Goal: Check status: Check status

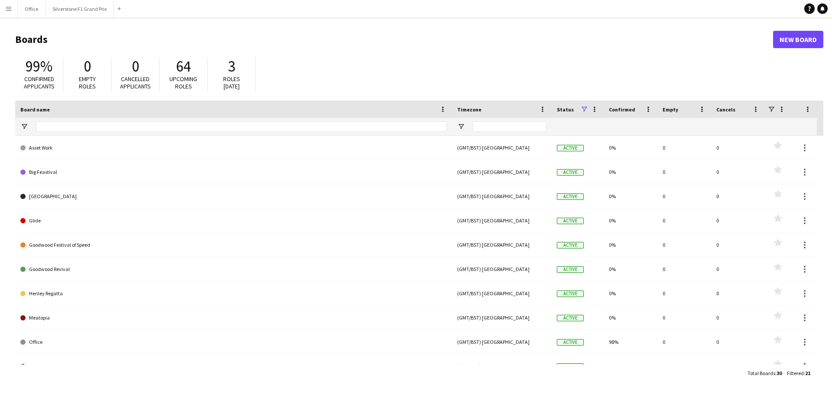
click at [10, 10] on app-icon "Menu" at bounding box center [8, 8] width 7 height 7
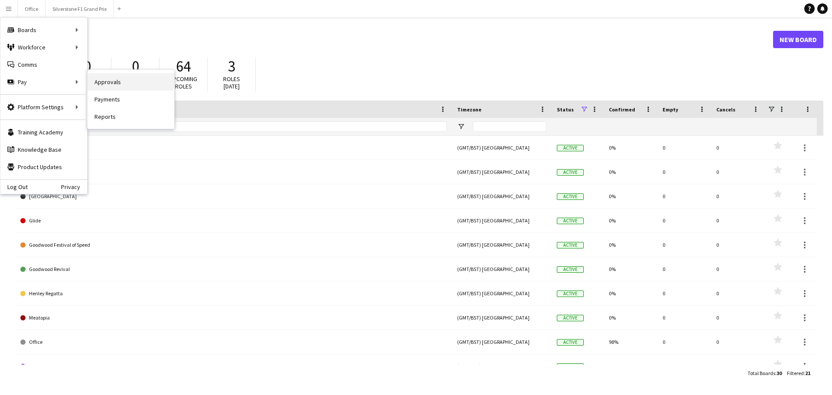
click at [101, 83] on link "Approvals" at bounding box center [131, 81] width 87 height 17
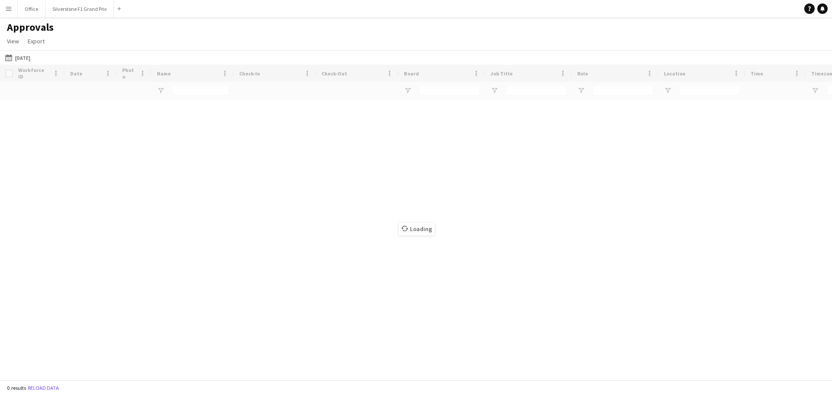
type input "**********"
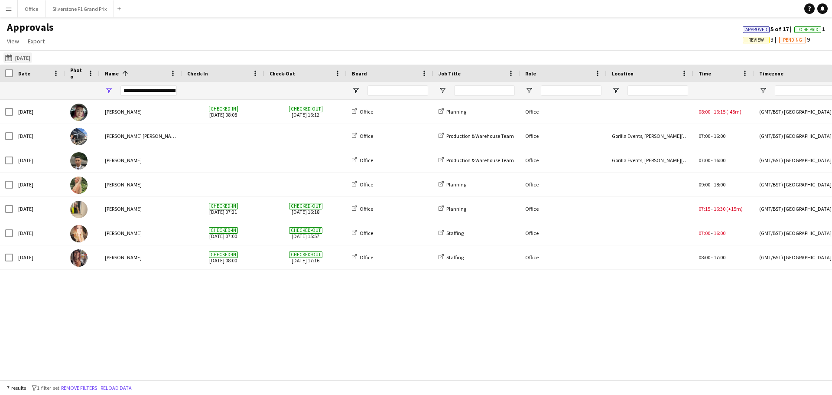
click at [25, 55] on button "[DATE] [DATE]" at bounding box center [17, 57] width 29 height 10
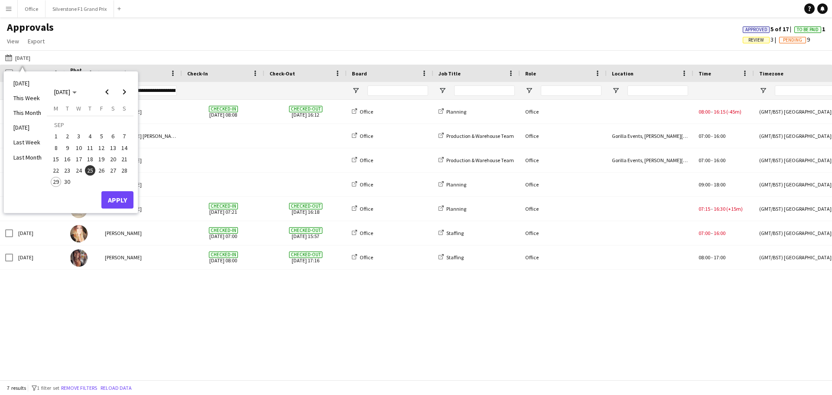
click at [103, 171] on span "26" at bounding box center [101, 170] width 10 height 10
click at [113, 199] on button "Apply" at bounding box center [117, 199] width 32 height 17
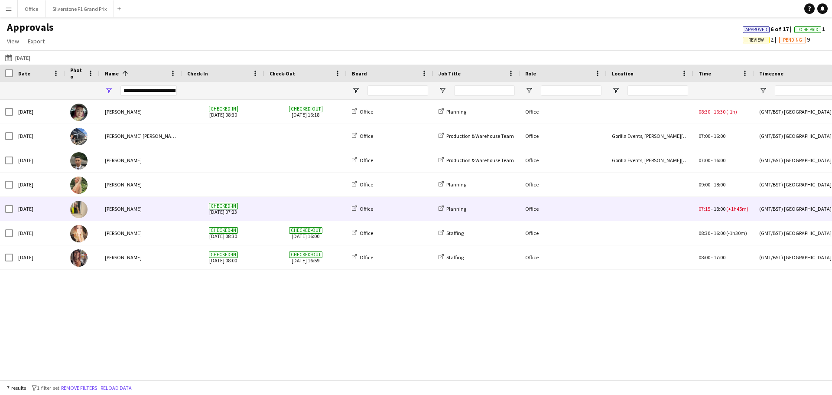
click at [270, 215] on span at bounding box center [305, 209] width 72 height 24
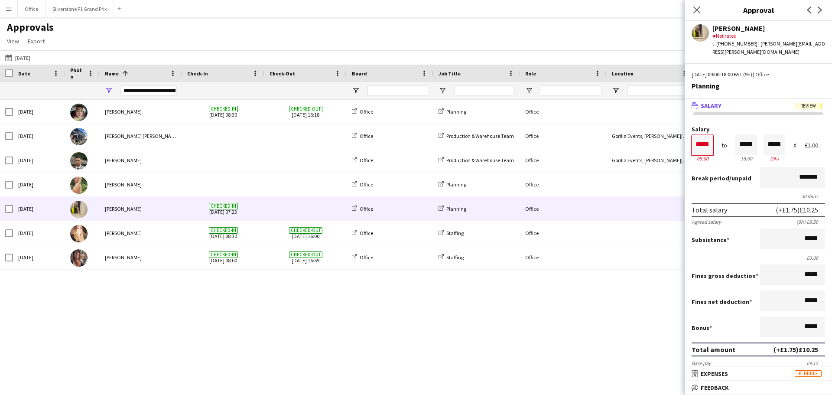
scroll to position [156, 0]
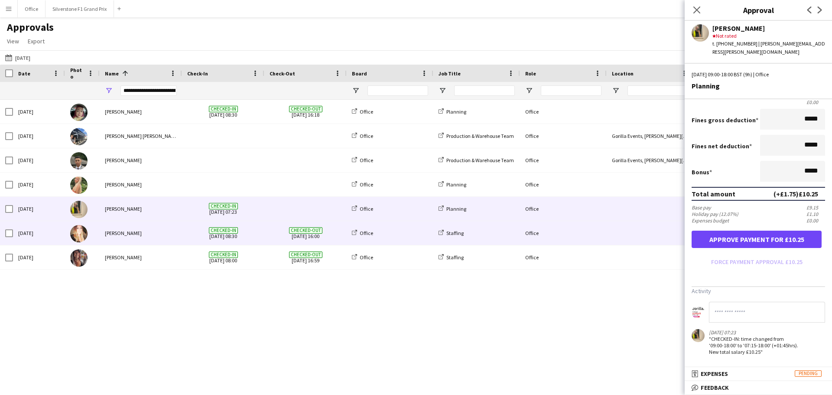
click at [260, 237] on div "Checked-in [DATE] 08:30" at bounding box center [223, 233] width 82 height 24
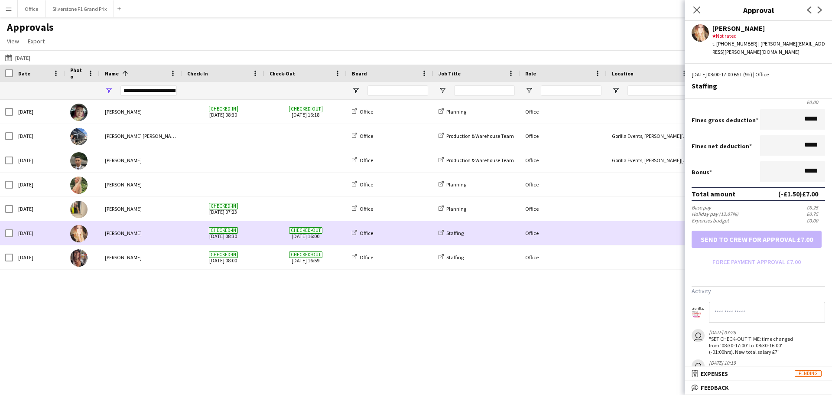
scroll to position [0, 0]
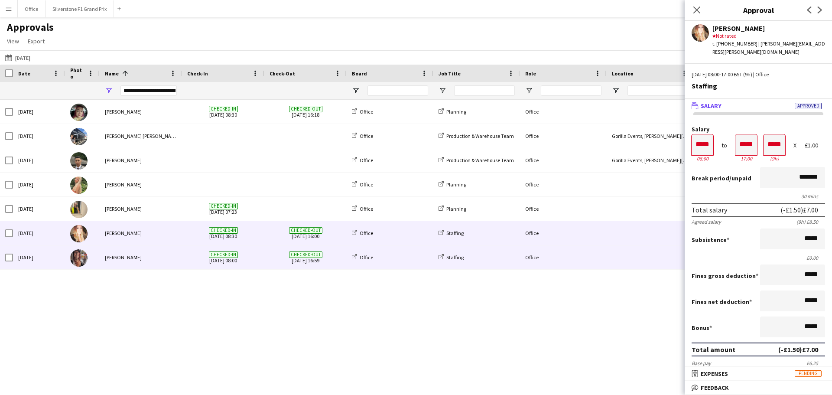
click at [311, 260] on span "Checked-out [DATE] 16:59" at bounding box center [305, 257] width 72 height 24
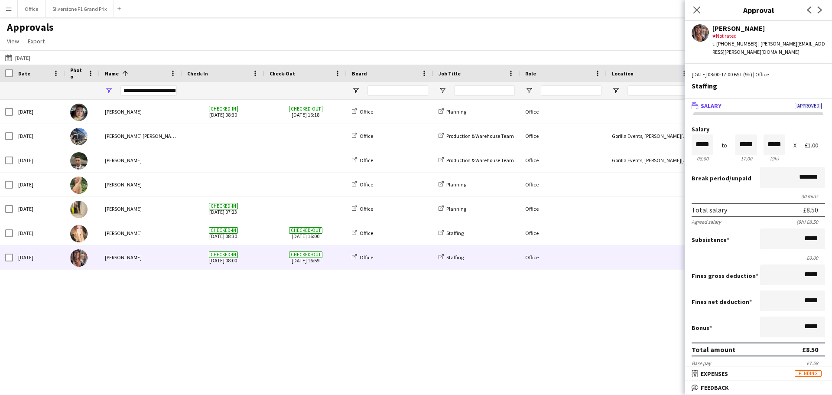
scroll to position [160, 0]
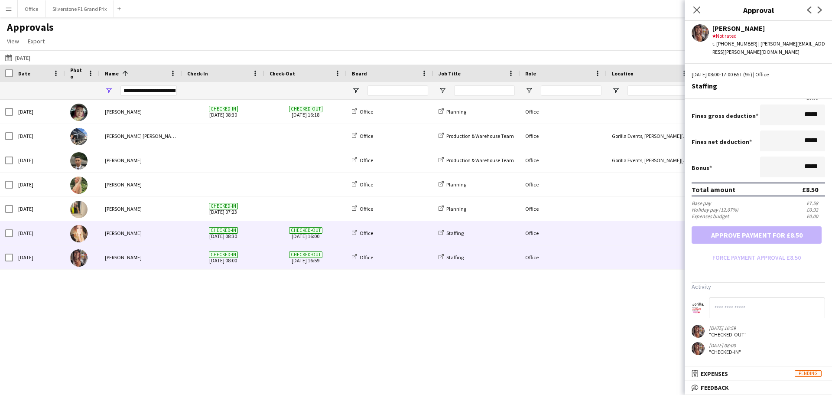
click at [253, 240] on span "Checked-in [DATE] 08:30" at bounding box center [223, 233] width 72 height 24
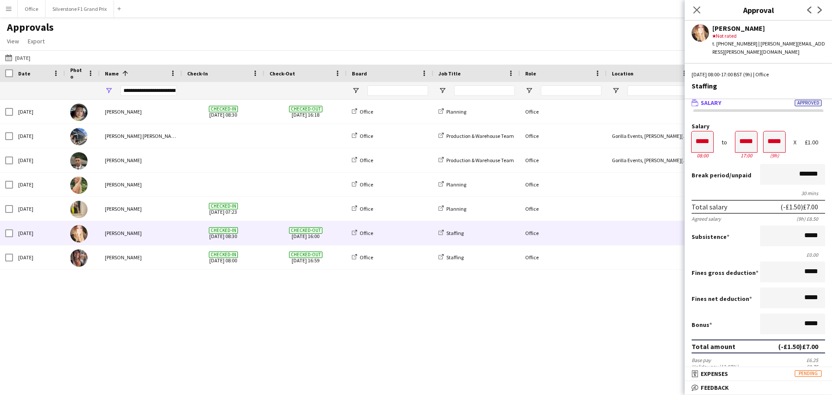
scroll to position [0, 0]
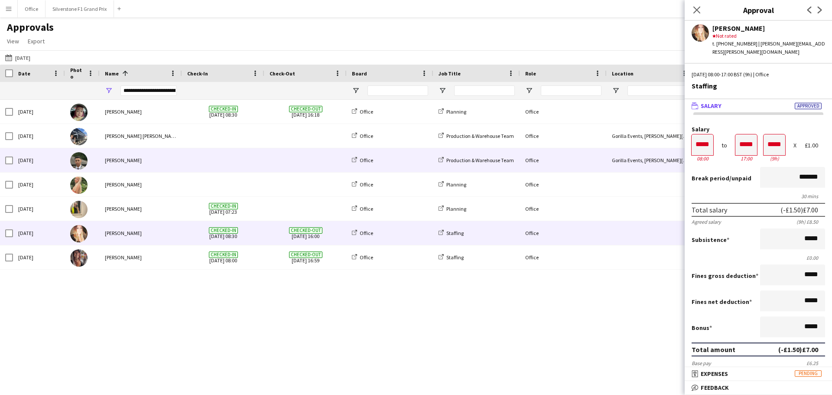
click at [279, 164] on span at bounding box center [305, 160] width 72 height 24
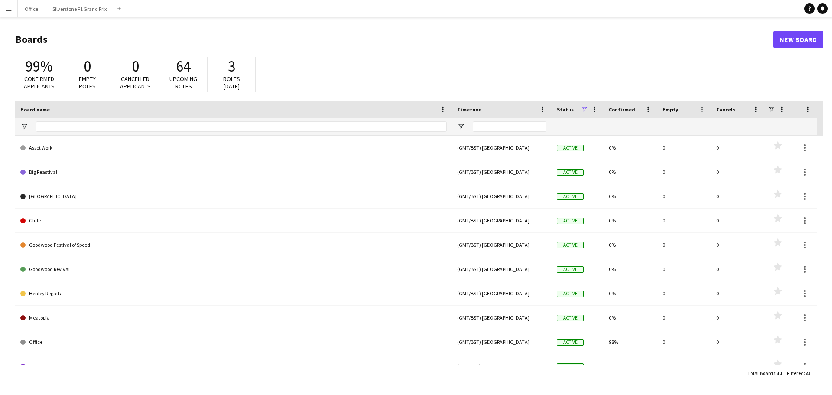
click at [12, 13] on button "Menu" at bounding box center [8, 8] width 17 height 17
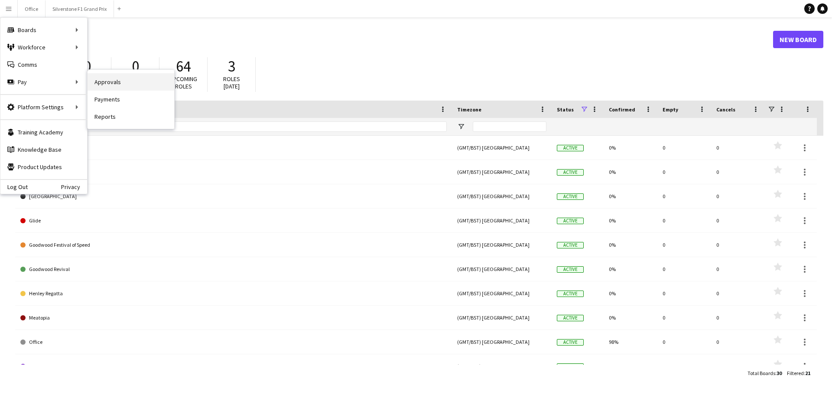
click at [97, 84] on link "Approvals" at bounding box center [131, 81] width 87 height 17
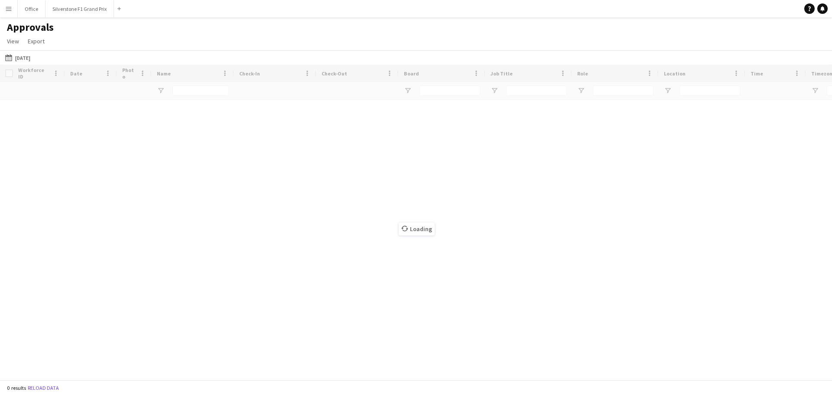
type input "**********"
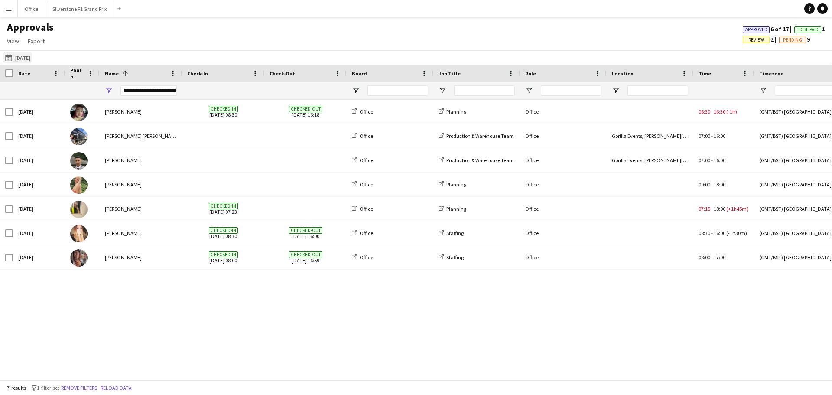
click at [29, 60] on button "26-09-2025 26-09-2025" at bounding box center [17, 57] width 29 height 10
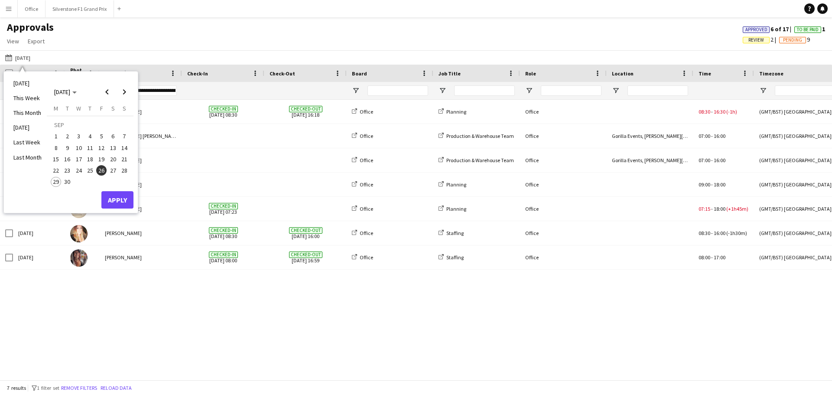
click at [53, 170] on span "22" at bounding box center [56, 170] width 10 height 10
click at [102, 172] on span "26" at bounding box center [101, 170] width 10 height 10
click at [113, 192] on button "Apply" at bounding box center [117, 199] width 32 height 17
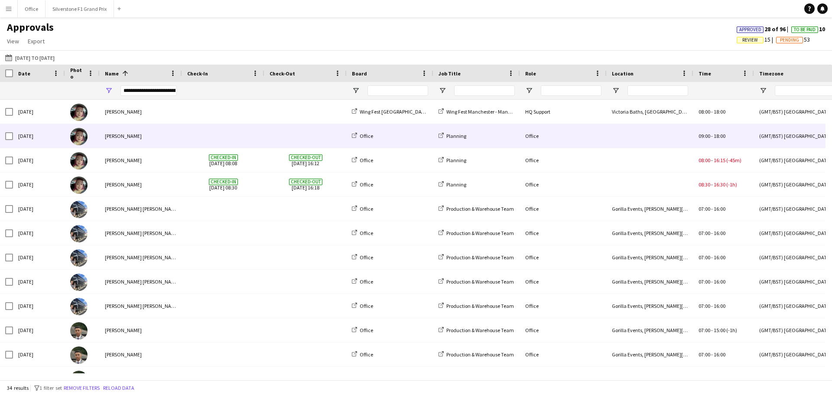
click at [185, 125] on div at bounding box center [223, 136] width 82 height 24
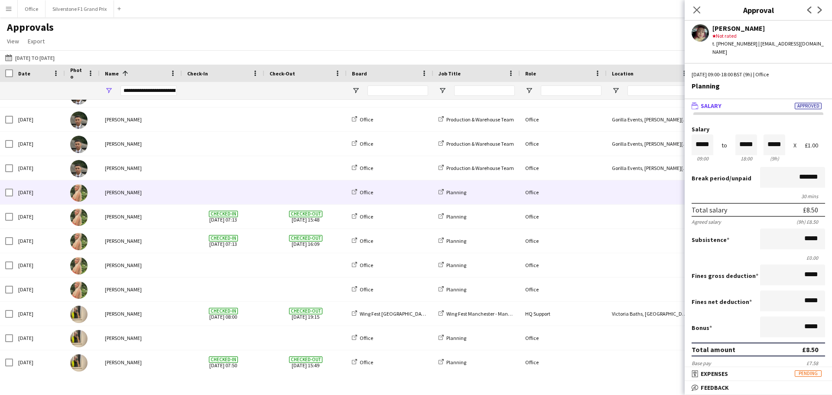
scroll to position [260, 0]
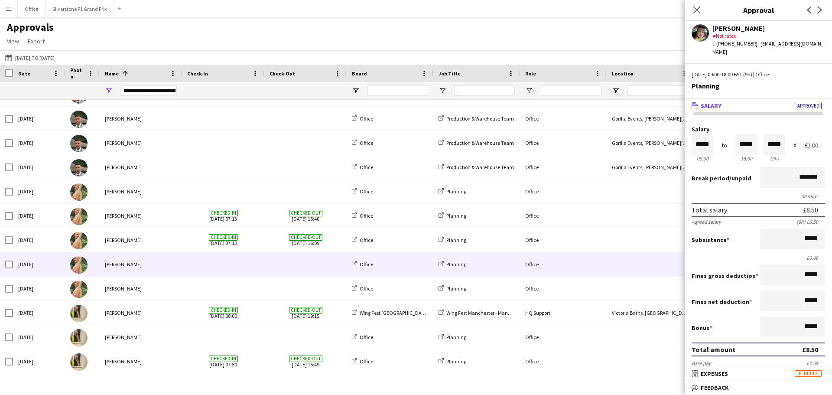
click at [183, 273] on div at bounding box center [223, 264] width 82 height 24
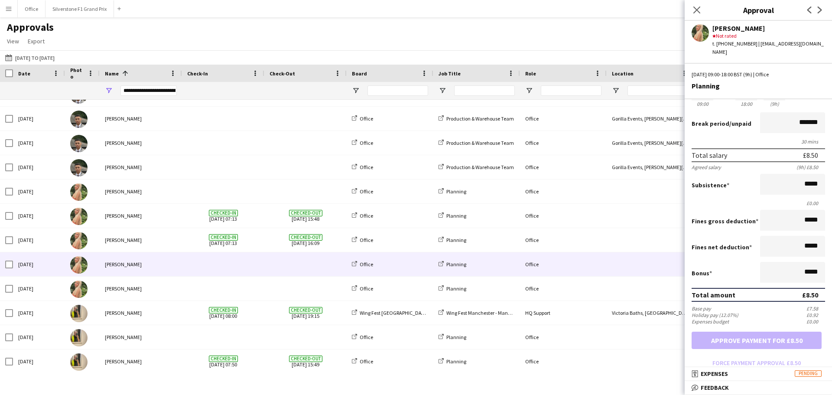
scroll to position [117, 0]
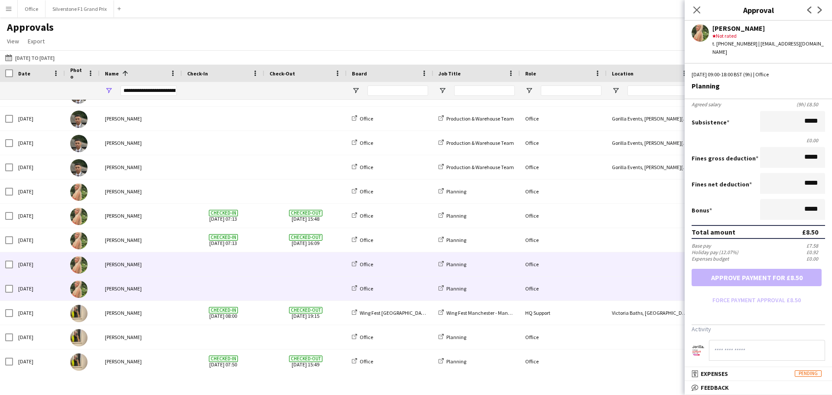
click at [239, 286] on span at bounding box center [223, 288] width 72 height 24
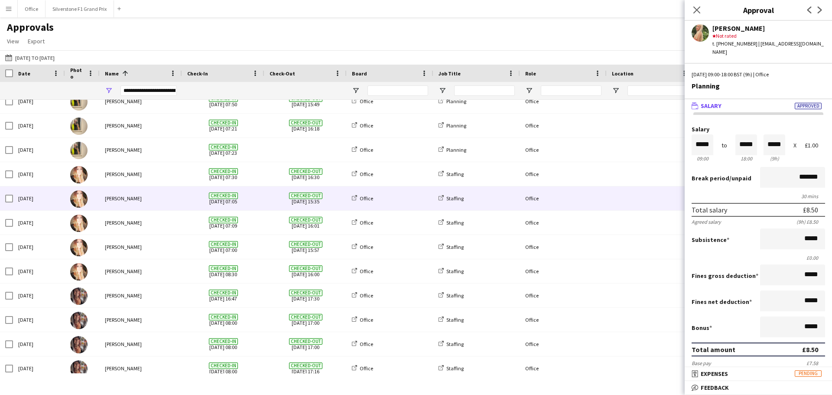
scroll to position [552, 0]
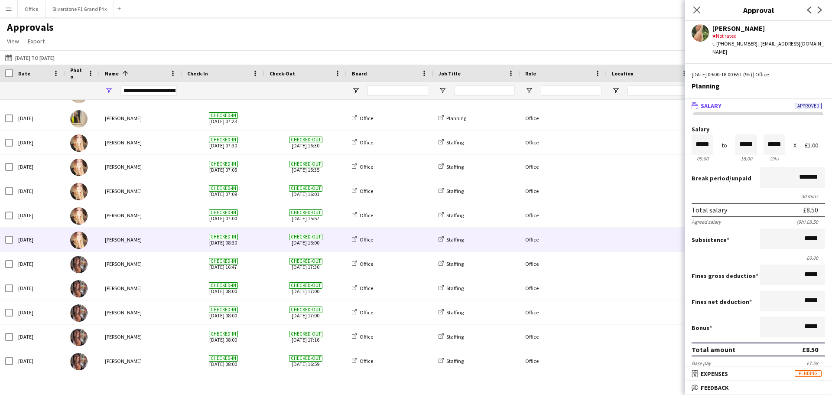
click at [253, 239] on span "Checked-in [DATE] 08:30" at bounding box center [223, 239] width 72 height 24
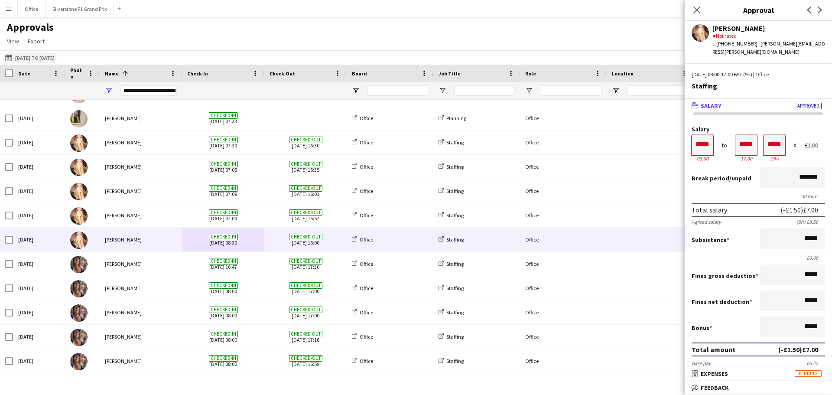
click at [21, 56] on button "26-09-2025 22-09-2025 to 26-09-2025" at bounding box center [29, 57] width 53 height 10
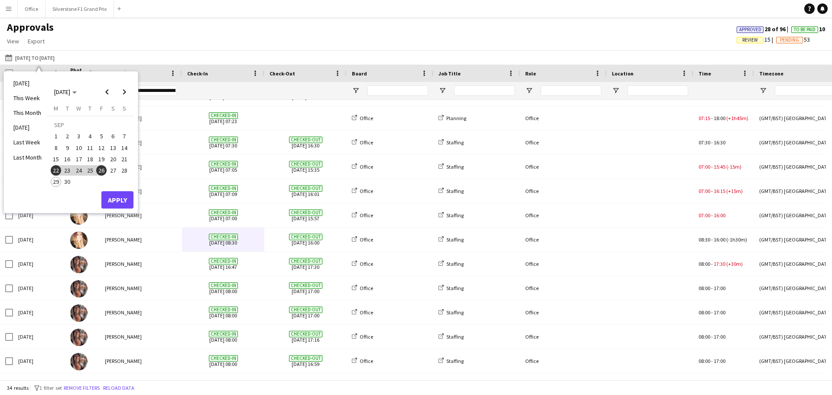
click at [97, 159] on span "19" at bounding box center [101, 159] width 10 height 10
click at [116, 200] on button "Apply" at bounding box center [117, 199] width 32 height 17
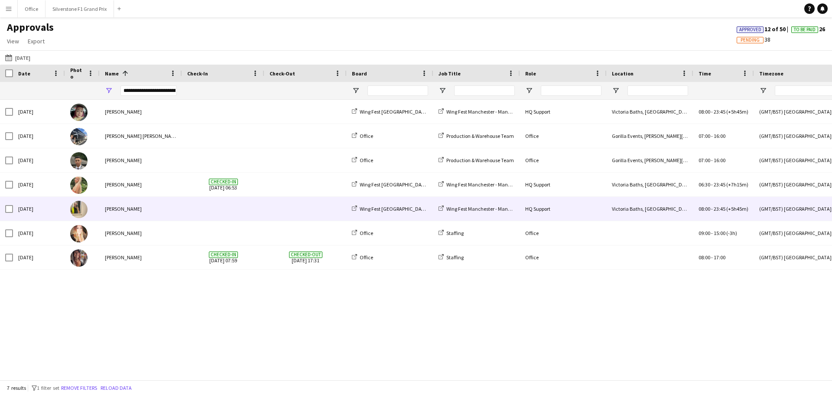
scroll to position [0, 0]
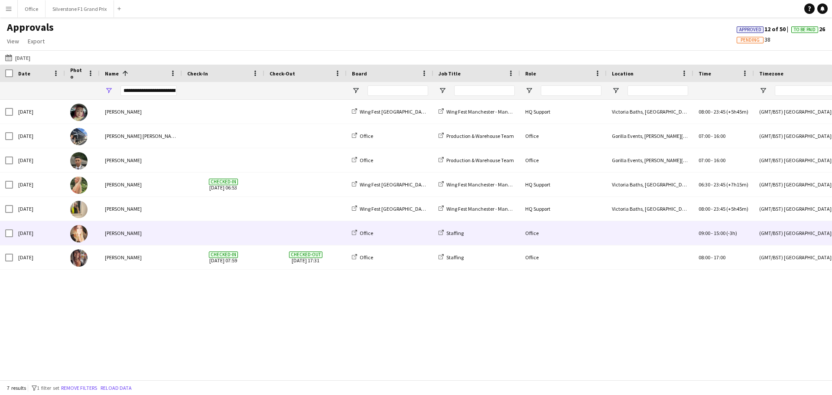
click at [195, 239] on span at bounding box center [223, 233] width 72 height 24
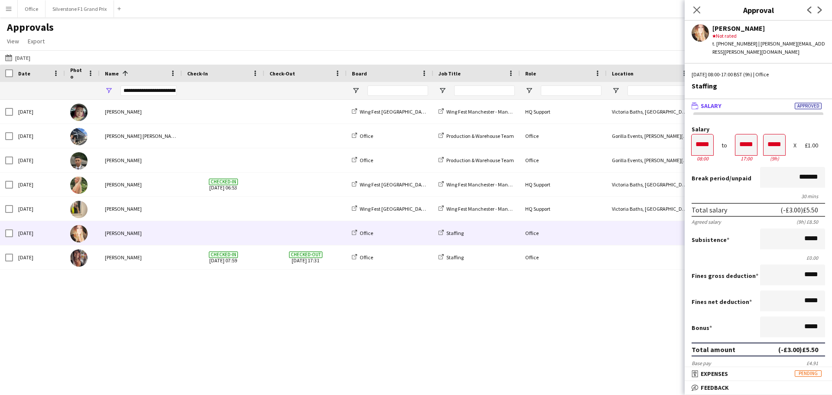
scroll to position [0, 0]
